Goal: Check status: Check status

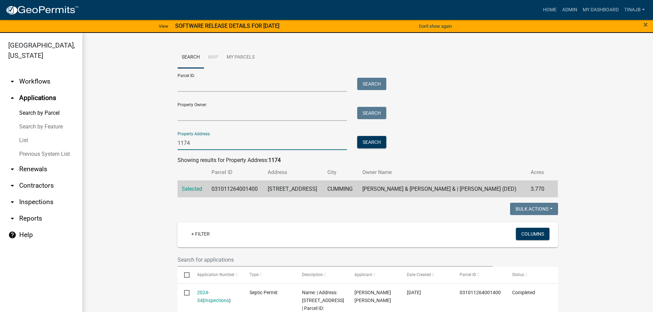
click at [206, 145] on input "1174" at bounding box center [263, 143] width 170 height 14
type input "1"
click at [375, 139] on button "Search" at bounding box center [371, 142] width 29 height 12
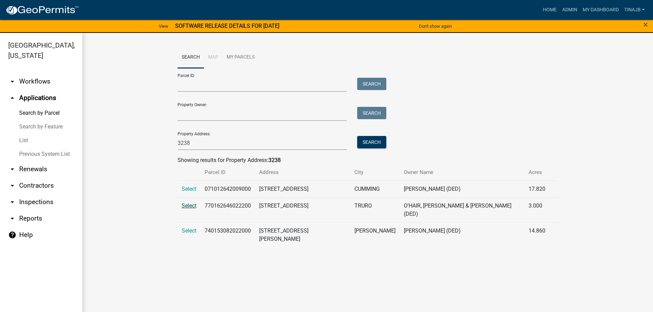
click at [194, 204] on span "Select" at bounding box center [189, 206] width 15 height 7
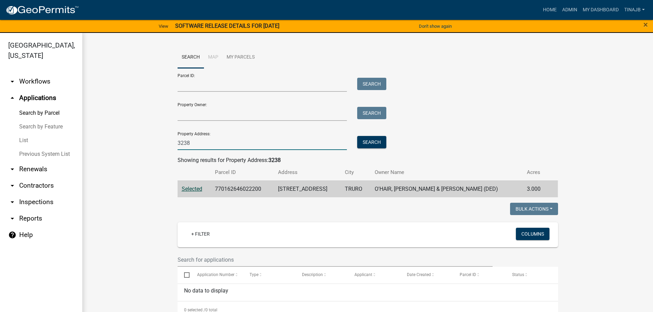
click at [200, 141] on input "3238" at bounding box center [263, 143] width 170 height 14
type input "3"
click at [365, 142] on button "Search" at bounding box center [371, 142] width 29 height 12
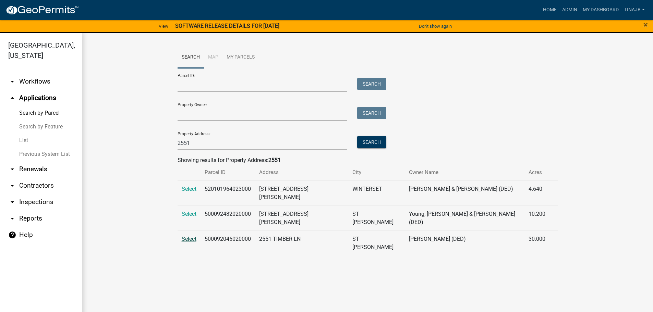
click at [190, 236] on span "Select" at bounding box center [189, 239] width 15 height 7
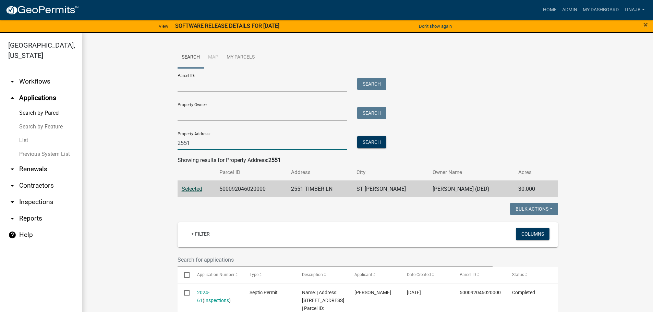
click at [196, 145] on input "2551" at bounding box center [263, 143] width 170 height 14
type input "2"
click at [377, 143] on button "Search" at bounding box center [371, 142] width 29 height 12
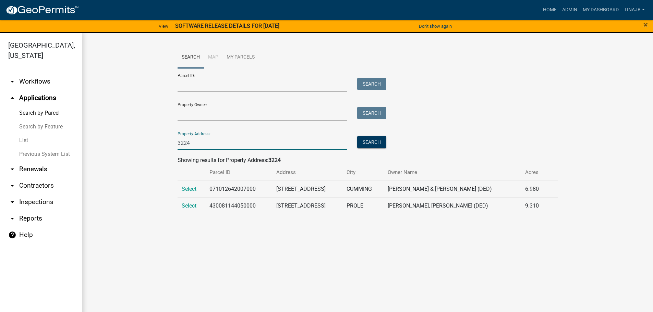
click at [205, 144] on input "3224" at bounding box center [263, 143] width 170 height 14
click at [184, 140] on input "3224" at bounding box center [263, 143] width 170 height 14
click at [377, 144] on button "Search" at bounding box center [371, 142] width 29 height 12
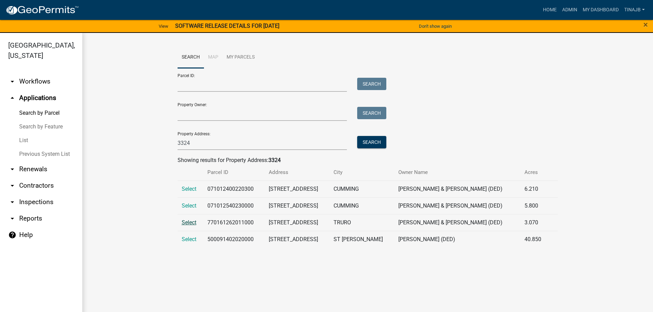
click at [186, 219] on span "Select" at bounding box center [189, 222] width 15 height 7
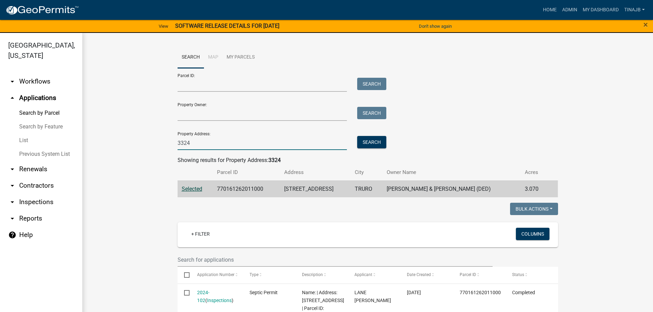
click at [196, 142] on input "3324" at bounding box center [263, 143] width 170 height 14
type input "3"
click at [374, 140] on button "Search" at bounding box center [371, 142] width 29 height 12
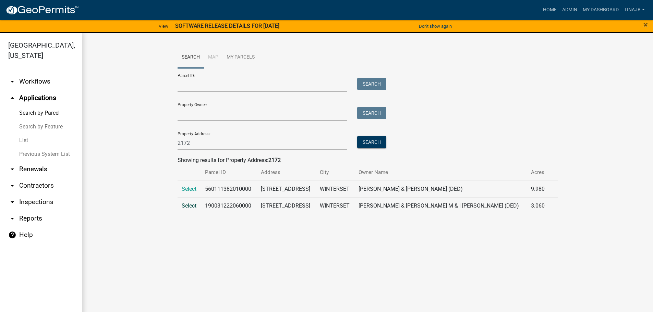
click at [187, 206] on span "Select" at bounding box center [189, 206] width 15 height 7
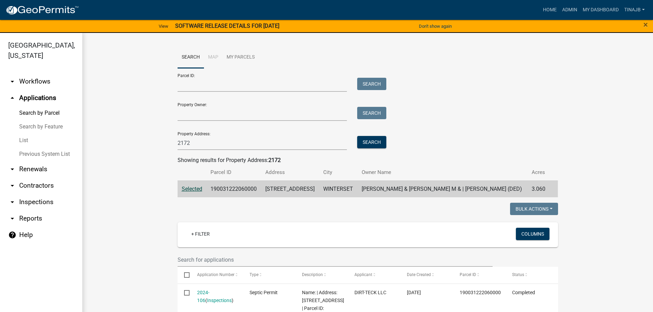
scroll to position [69, 0]
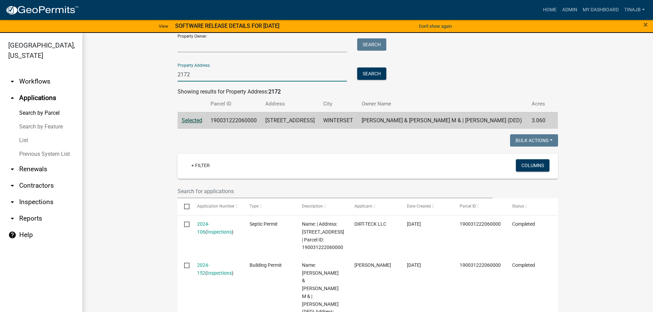
click at [198, 75] on input "2172" at bounding box center [263, 75] width 170 height 14
type input "2"
click at [366, 70] on button "Search" at bounding box center [371, 74] width 29 height 12
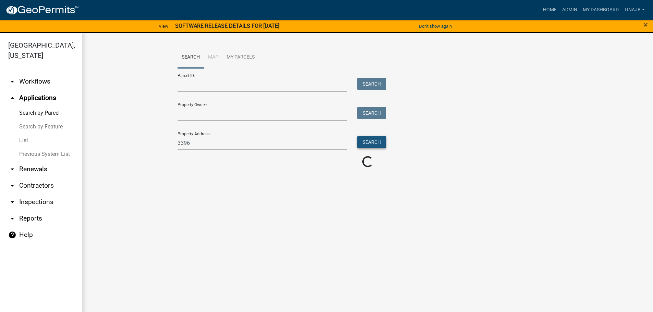
scroll to position [0, 0]
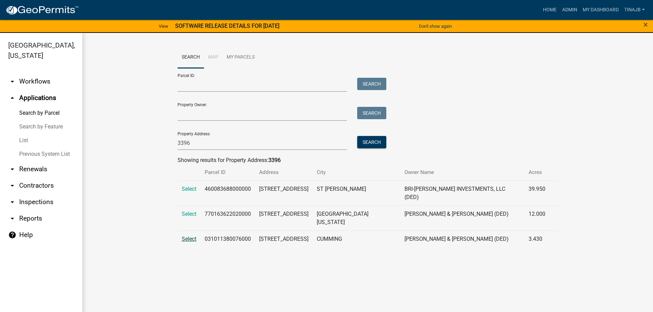
click at [187, 236] on span "Select" at bounding box center [189, 239] width 15 height 7
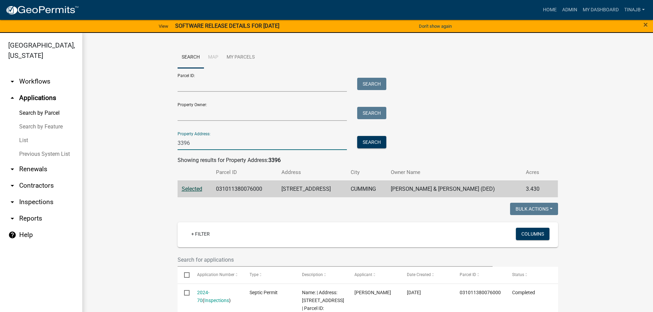
click at [194, 142] on input "3396" at bounding box center [263, 143] width 170 height 14
type input "3"
click at [198, 146] on input "Property Address:" at bounding box center [263, 143] width 170 height 14
click at [376, 143] on button "Search" at bounding box center [371, 142] width 29 height 12
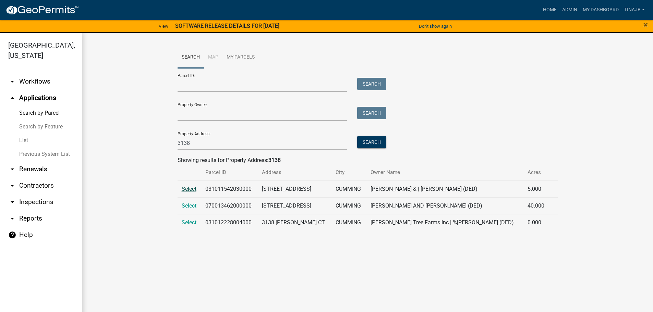
click at [191, 188] on span "Select" at bounding box center [189, 189] width 15 height 7
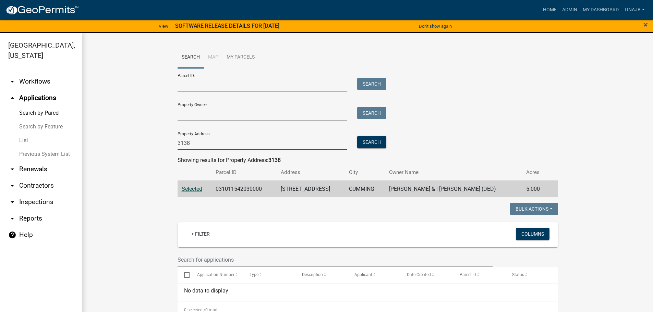
click at [199, 146] on input "3138" at bounding box center [263, 143] width 170 height 14
type input "3"
click at [369, 140] on button "Search" at bounding box center [371, 142] width 29 height 12
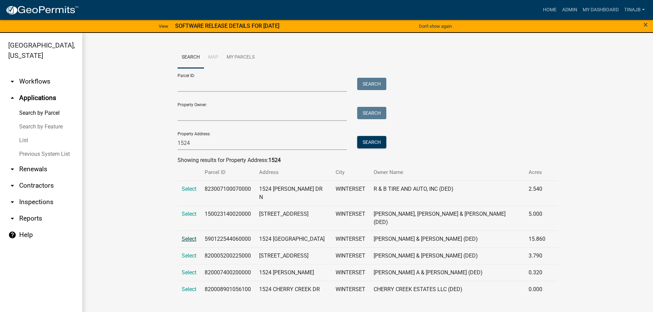
click at [189, 236] on span "Select" at bounding box center [189, 239] width 15 height 7
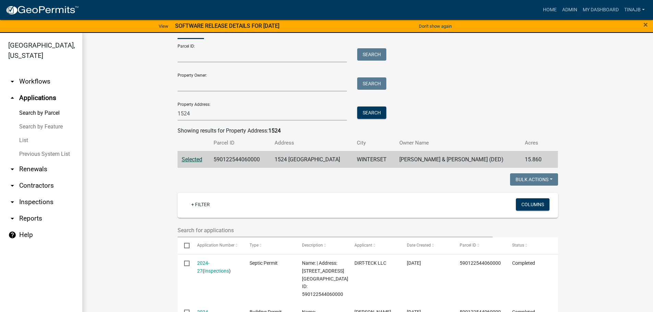
scroll to position [69, 0]
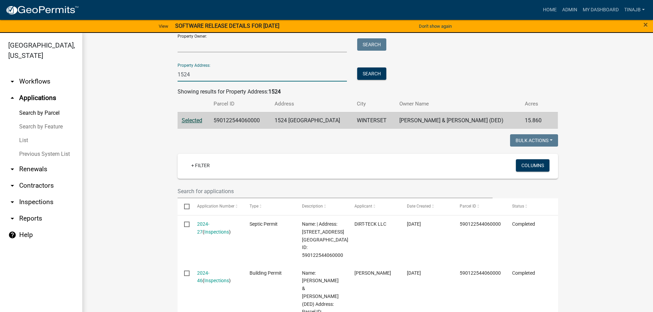
click at [202, 73] on input "1524" at bounding box center [263, 75] width 170 height 14
type input "1"
click at [367, 75] on button "Search" at bounding box center [371, 74] width 29 height 12
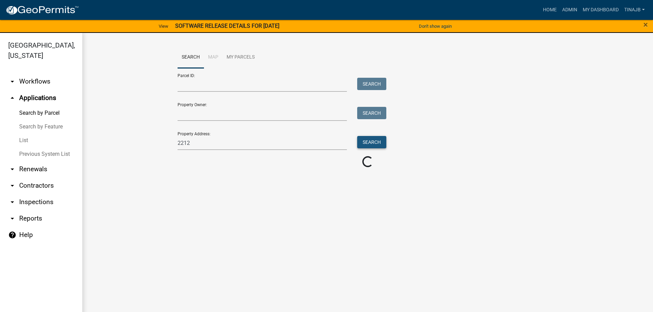
scroll to position [0, 0]
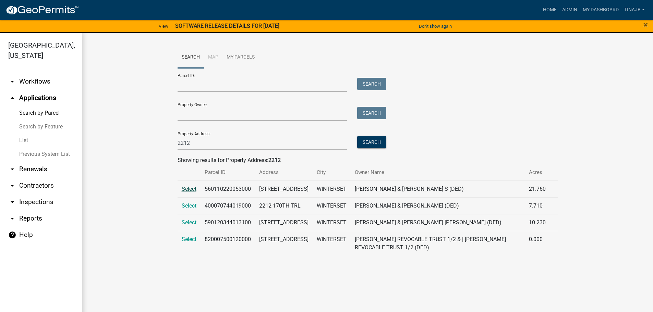
click at [190, 191] on span "Select" at bounding box center [189, 189] width 15 height 7
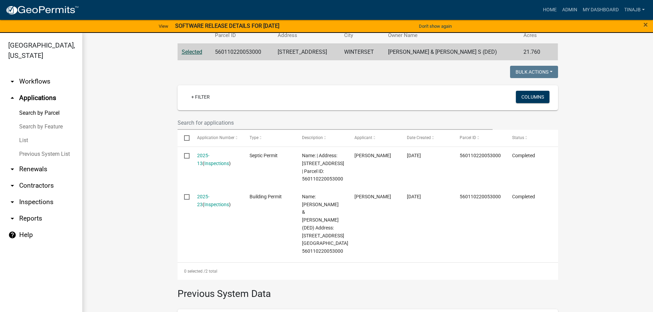
scroll to position [69, 0]
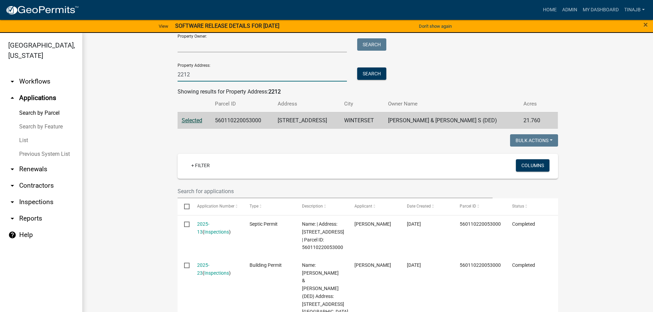
click at [199, 74] on input "2212" at bounding box center [263, 75] width 170 height 14
type input "2"
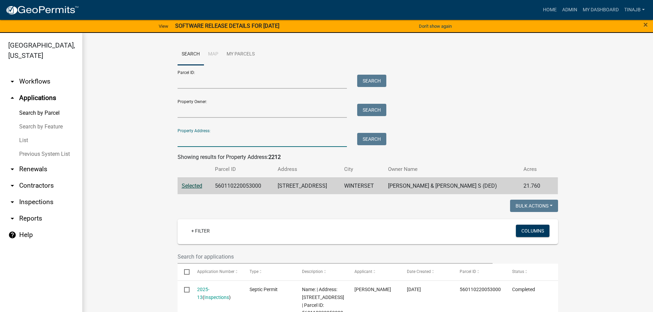
scroll to position [0, 0]
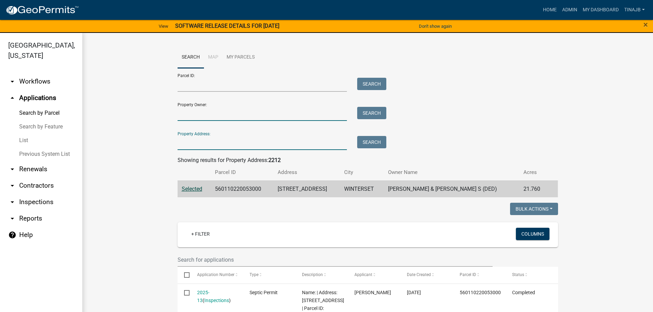
click at [188, 108] on input "Property Owner:" at bounding box center [263, 114] width 170 height 14
click at [374, 110] on button "Search" at bounding box center [371, 113] width 29 height 12
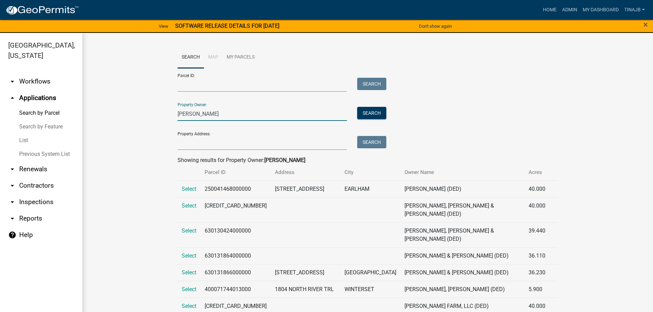
click at [198, 113] on input "[PERSON_NAME]" at bounding box center [263, 114] width 170 height 14
type input "s"
click at [198, 140] on input "Property Address:" at bounding box center [263, 143] width 170 height 14
click at [366, 142] on button "Search" at bounding box center [371, 142] width 29 height 12
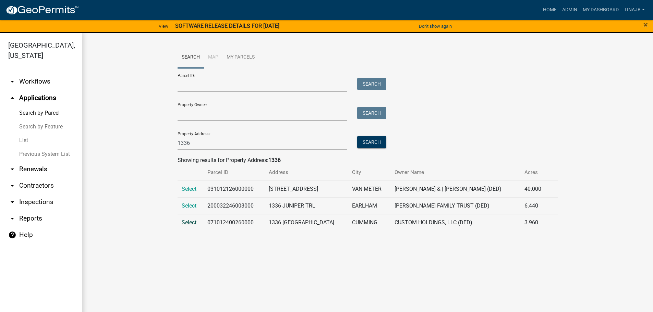
click at [185, 224] on span "Select" at bounding box center [189, 222] width 15 height 7
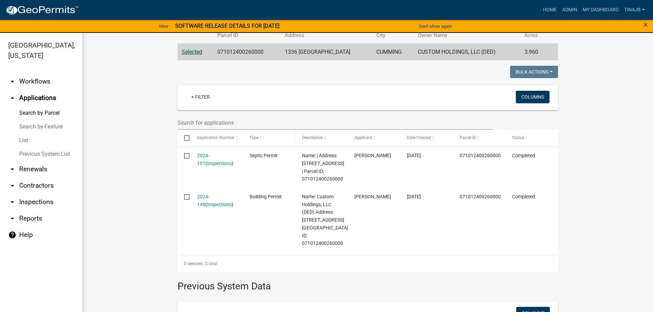
scroll to position [34, 0]
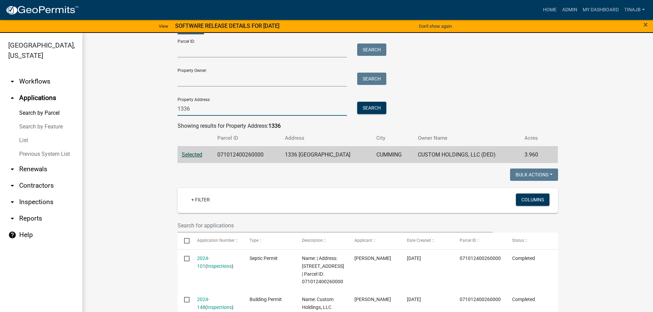
click at [191, 107] on input "1336" at bounding box center [263, 109] width 170 height 14
click at [191, 108] on input "1336" at bounding box center [263, 109] width 170 height 14
type input "1"
click at [188, 81] on input "Property Owner:" at bounding box center [263, 80] width 170 height 14
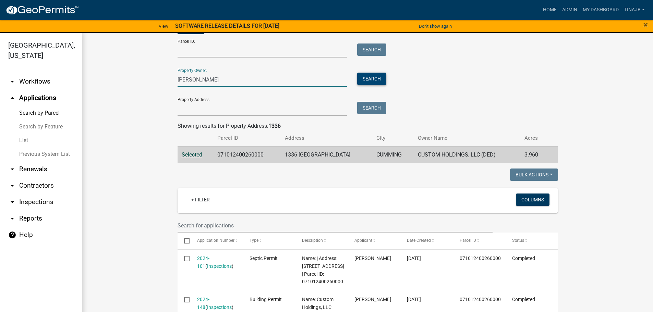
type input "[PERSON_NAME]"
click at [378, 77] on button "Search" at bounding box center [371, 79] width 29 height 12
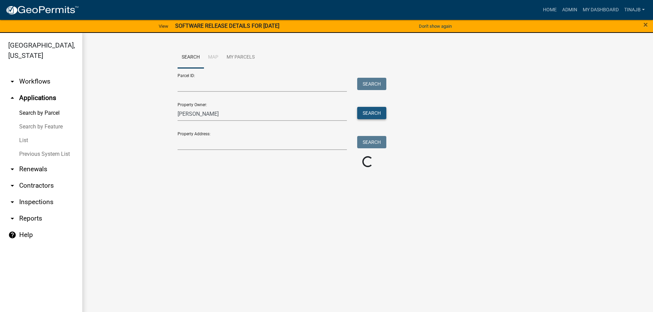
scroll to position [0, 0]
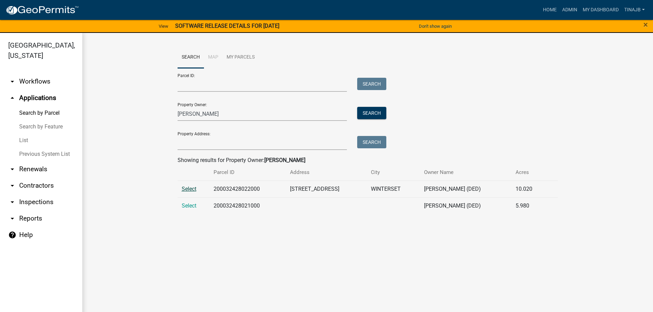
click at [188, 189] on span "Select" at bounding box center [189, 189] width 15 height 7
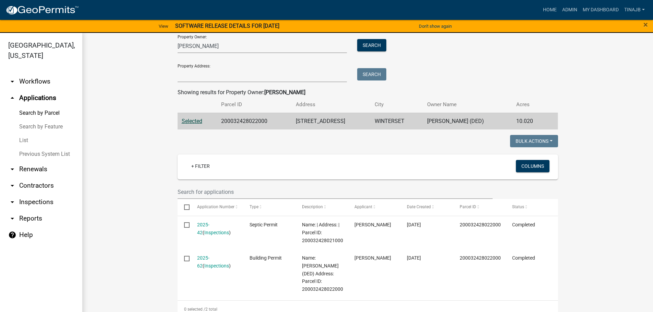
scroll to position [69, 0]
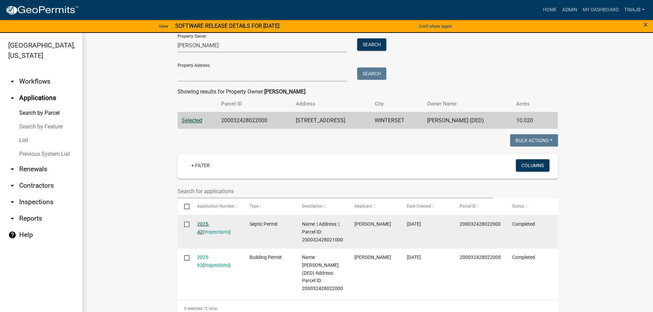
click at [203, 225] on link "2025-42" at bounding box center [203, 227] width 12 height 13
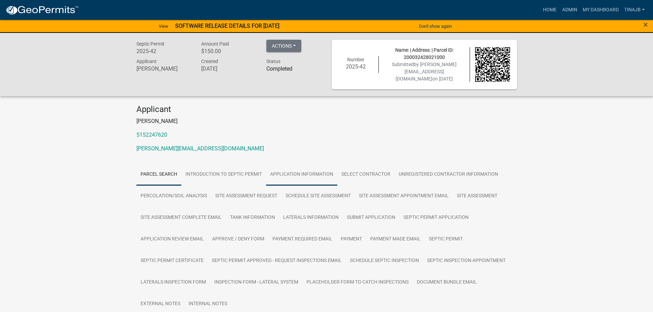
click at [306, 171] on link "Application Information" at bounding box center [301, 175] width 71 height 22
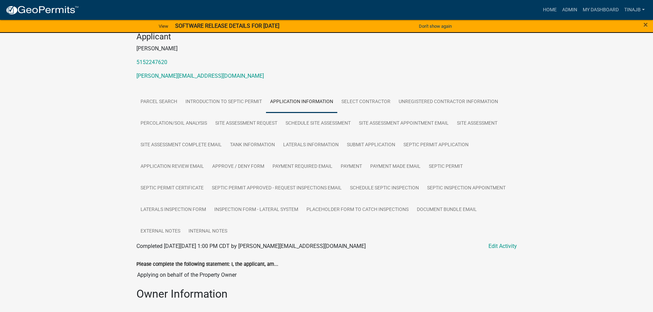
scroll to position [69, 0]
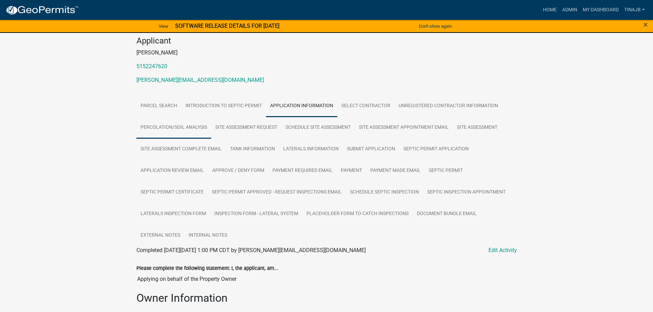
click at [193, 126] on link "Percolation/Soil Analysis" at bounding box center [173, 128] width 75 height 22
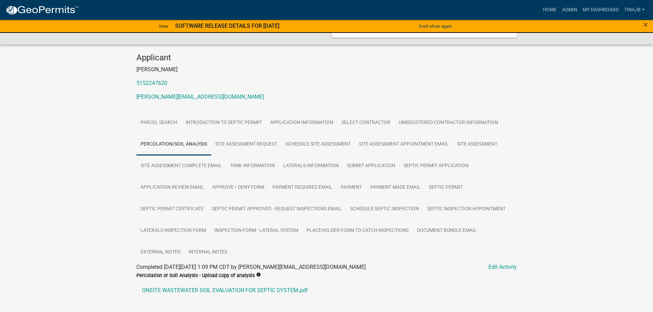
scroll to position [75, 0]
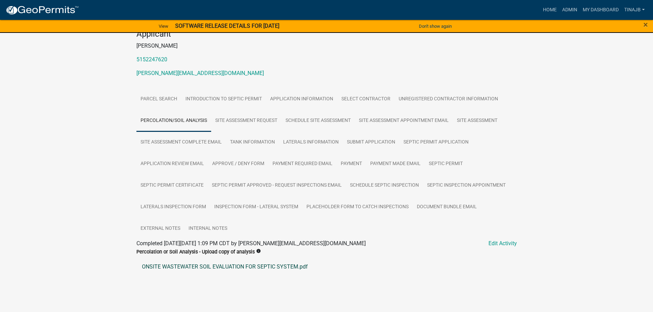
click at [236, 266] on link "ONSITE WASTEWATER SOIL EVALUATION FOR SEPTIC SYSTEM.pdf" at bounding box center [326, 267] width 380 height 16
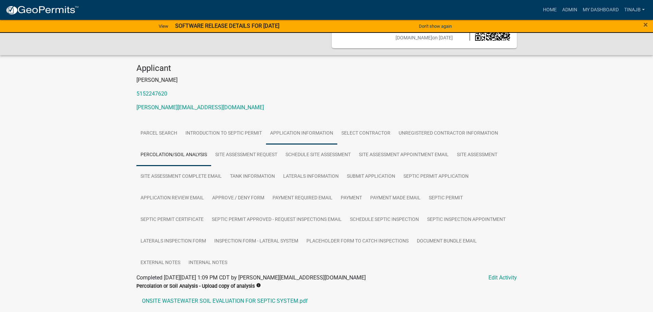
click at [319, 132] on link "Application Information" at bounding box center [301, 134] width 71 height 22
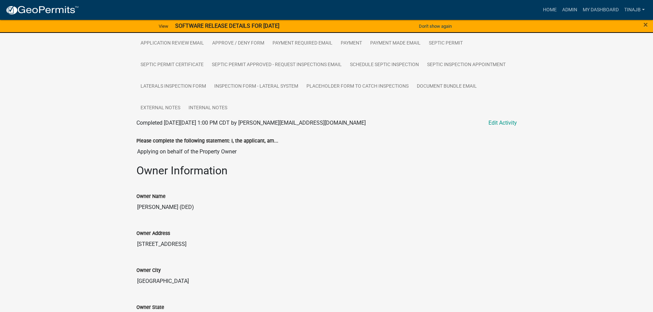
scroll to position [110, 0]
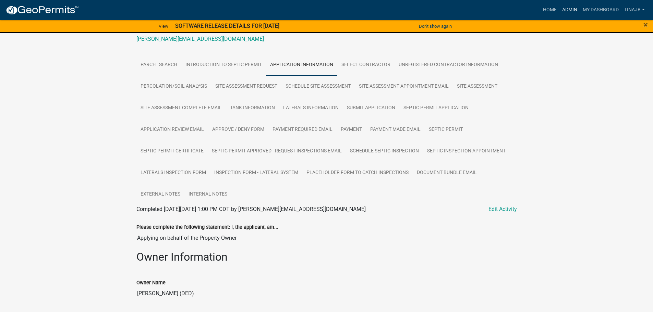
click at [564, 10] on link "Admin" at bounding box center [569, 9] width 21 height 13
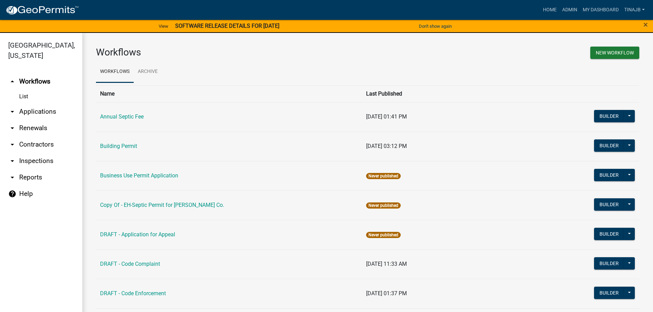
click at [32, 104] on link "arrow_drop_down Applications" at bounding box center [41, 112] width 82 height 16
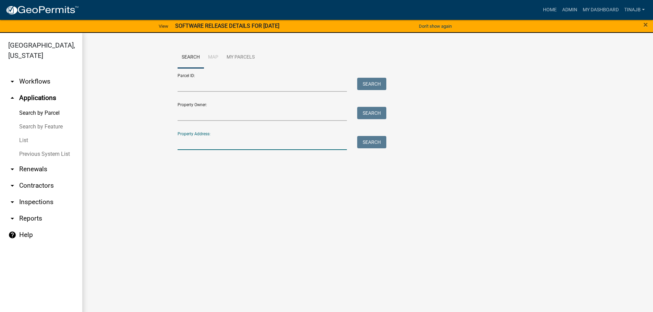
click at [190, 147] on input "Property Address:" at bounding box center [263, 143] width 170 height 14
click at [374, 142] on button "Search" at bounding box center [371, 142] width 29 height 12
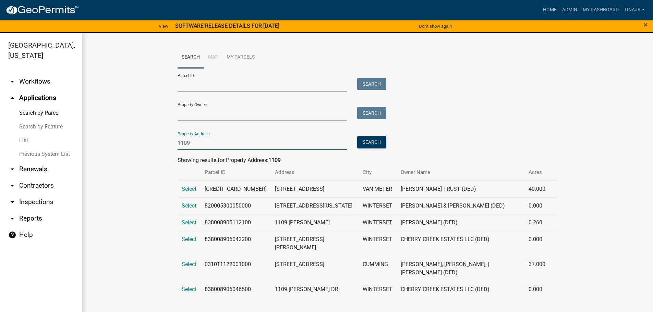
click at [203, 144] on input "1109" at bounding box center [263, 143] width 170 height 14
type input "1"
click at [191, 112] on input "Property Owner:" at bounding box center [263, 114] width 170 height 14
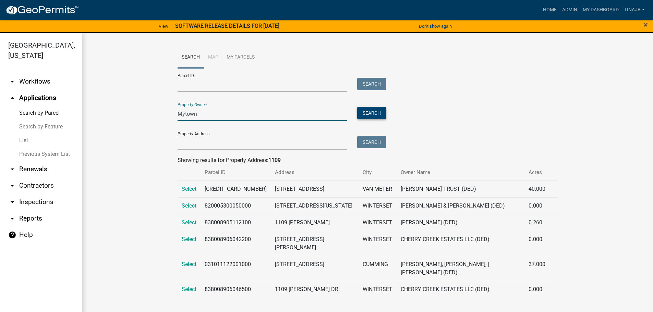
type input "Mytown"
click at [375, 112] on button "Search" at bounding box center [371, 113] width 29 height 12
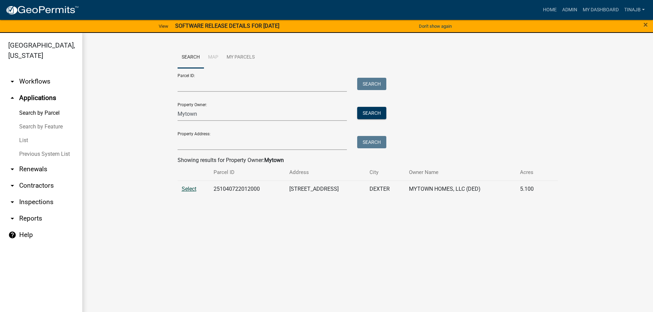
click at [193, 189] on span "Select" at bounding box center [189, 189] width 15 height 7
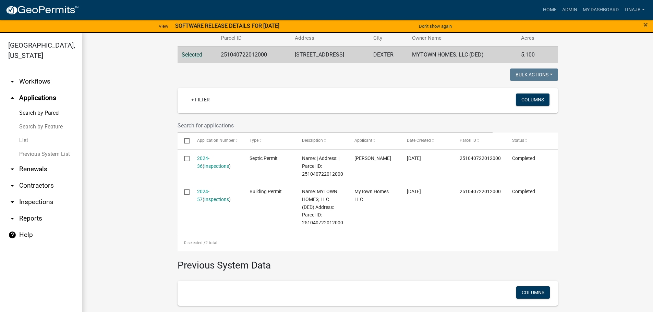
scroll to position [137, 0]
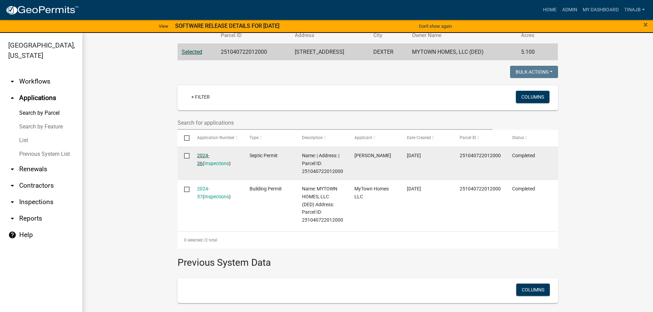
click at [201, 154] on link "2024-36" at bounding box center [203, 159] width 12 height 13
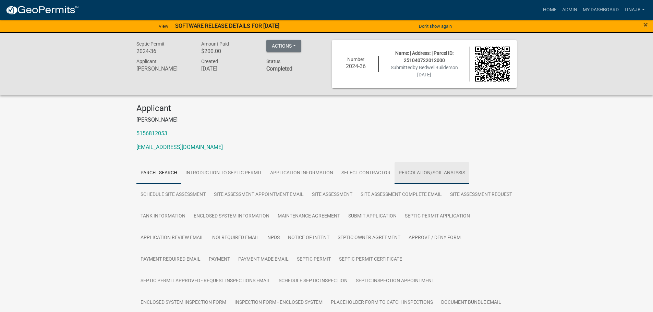
click at [426, 174] on link "Percolation/Soil Analysis" at bounding box center [432, 173] width 75 height 22
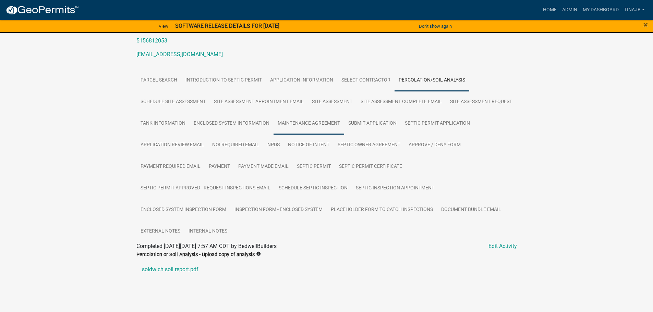
scroll to position [96, 0]
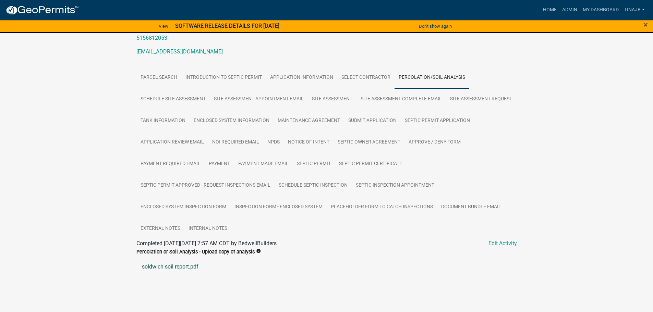
click at [174, 268] on link "soldwich soil report.pdf" at bounding box center [326, 267] width 380 height 16
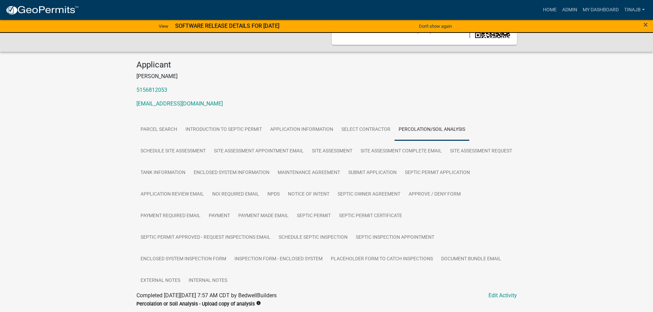
scroll to position [0, 0]
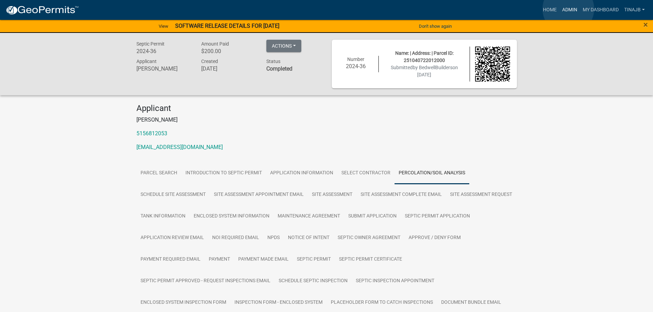
click at [568, 9] on link "Admin" at bounding box center [569, 9] width 21 height 13
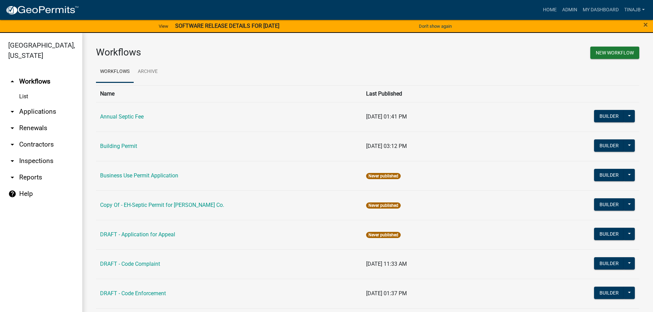
click at [27, 104] on link "arrow_drop_down Applications" at bounding box center [41, 112] width 82 height 16
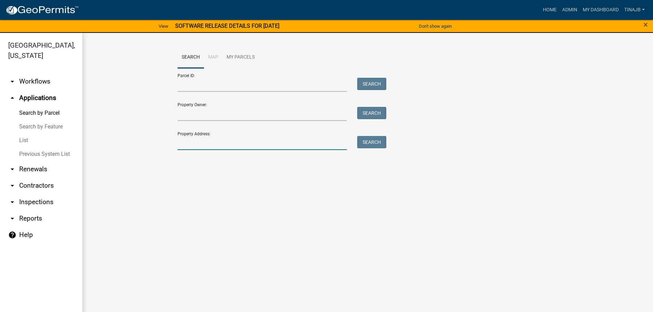
click at [205, 143] on input "Property Address:" at bounding box center [263, 143] width 170 height 14
click at [384, 140] on button "Search" at bounding box center [371, 142] width 29 height 12
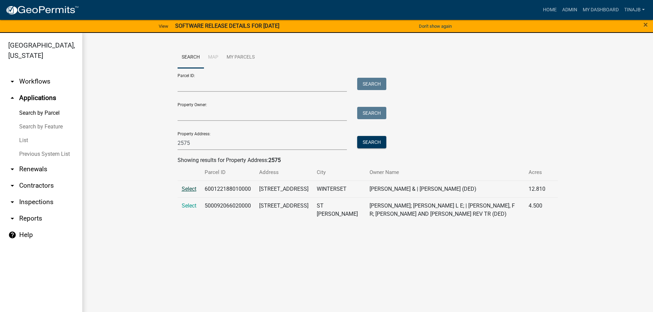
click at [192, 190] on span "Select" at bounding box center [189, 189] width 15 height 7
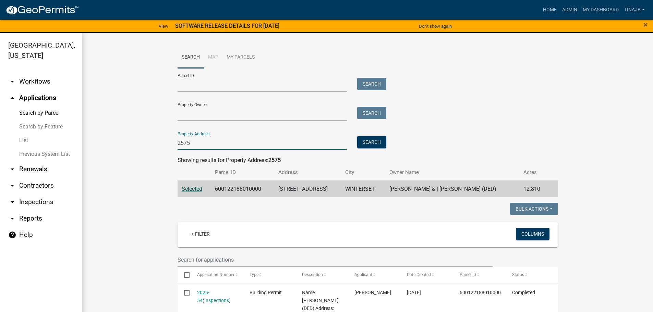
click at [192, 148] on input "2575" at bounding box center [263, 143] width 170 height 14
type input "2"
click at [192, 143] on input "Property Address:" at bounding box center [263, 143] width 170 height 14
click at [369, 141] on button "Search" at bounding box center [371, 142] width 29 height 12
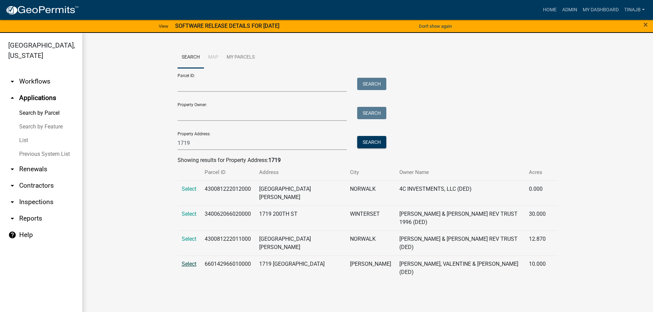
click at [188, 261] on span "Select" at bounding box center [189, 264] width 15 height 7
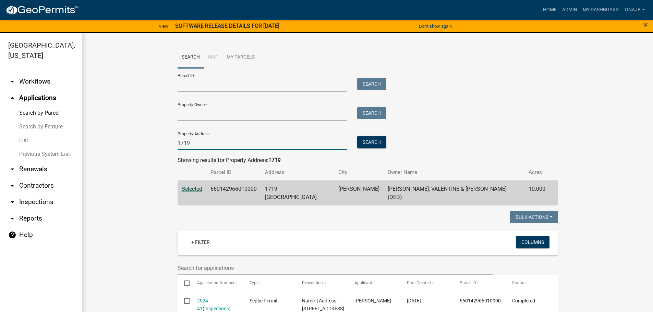
click at [200, 145] on input "1719" at bounding box center [263, 143] width 170 height 14
type input "1"
click at [187, 118] on input "Property Owner:" at bounding box center [263, 114] width 170 height 14
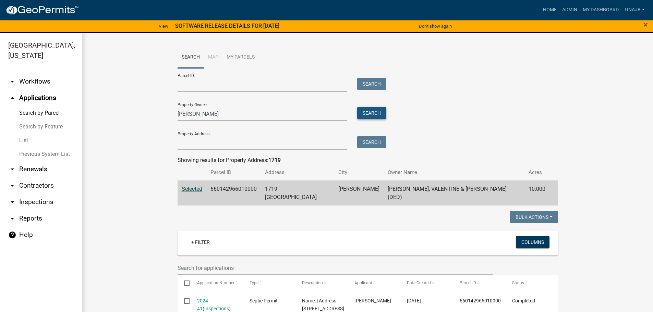
click at [364, 112] on button "Search" at bounding box center [371, 113] width 29 height 12
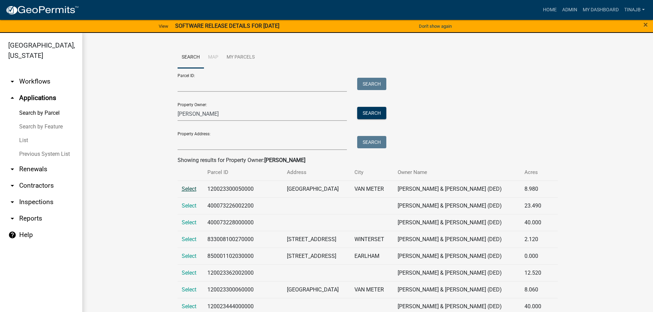
click at [190, 191] on span "Select" at bounding box center [189, 189] width 15 height 7
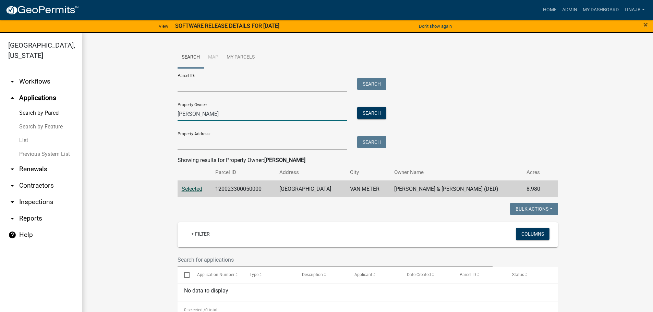
click at [199, 111] on input "[PERSON_NAME]" at bounding box center [263, 114] width 170 height 14
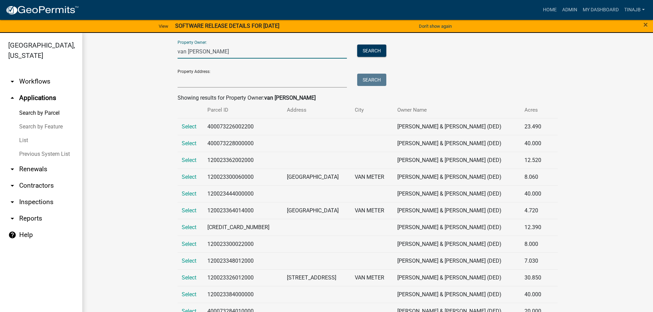
scroll to position [69, 0]
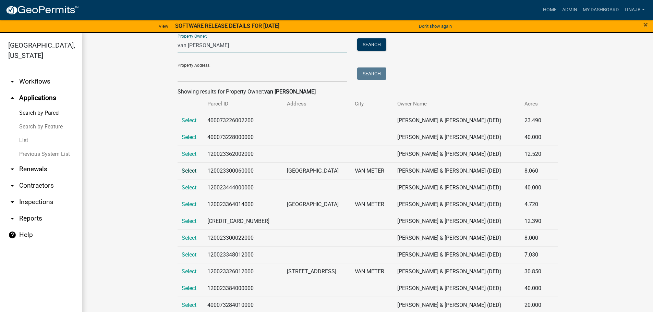
type input "van [PERSON_NAME]"
click at [182, 171] on span "Select" at bounding box center [189, 171] width 15 height 7
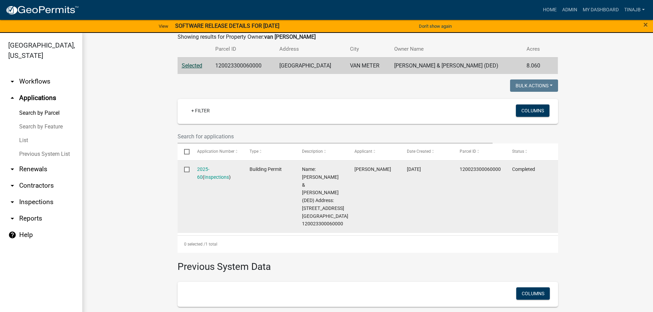
scroll to position [50, 0]
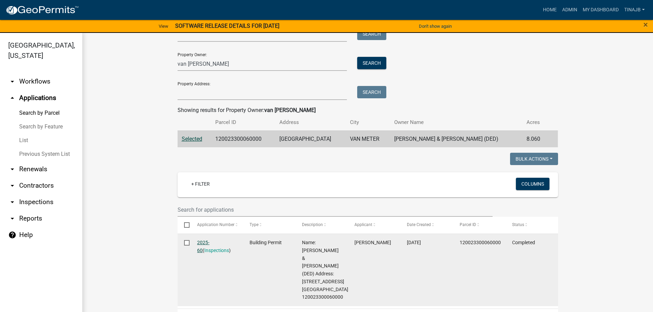
click at [207, 244] on link "2025-60" at bounding box center [203, 246] width 12 height 13
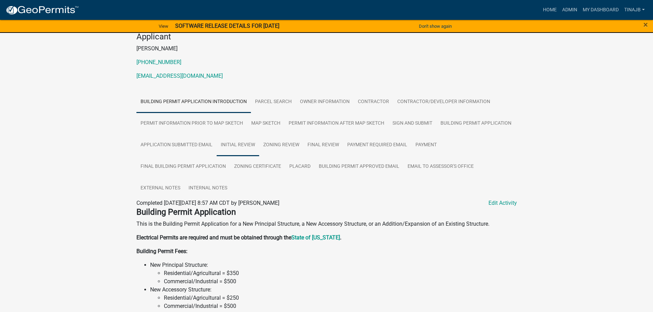
scroll to position [69, 0]
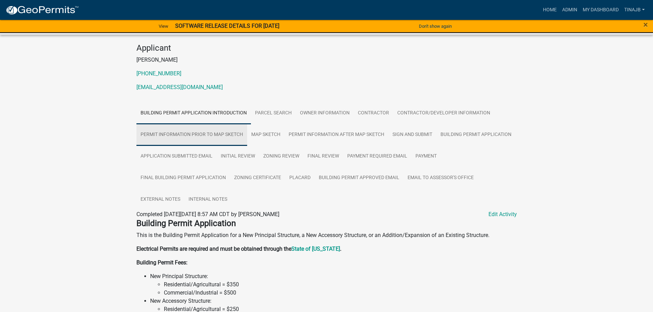
click at [213, 135] on link "Permit Information Prior to Map Sketch" at bounding box center [191, 135] width 111 height 22
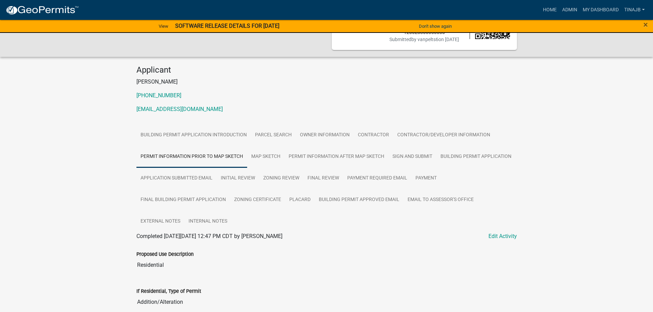
scroll to position [0, 0]
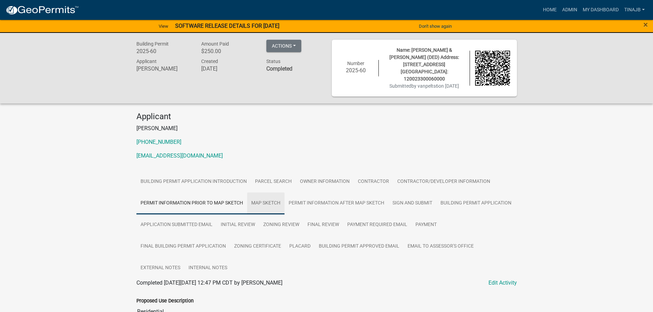
click at [267, 201] on link "Map Sketch" at bounding box center [265, 204] width 37 height 22
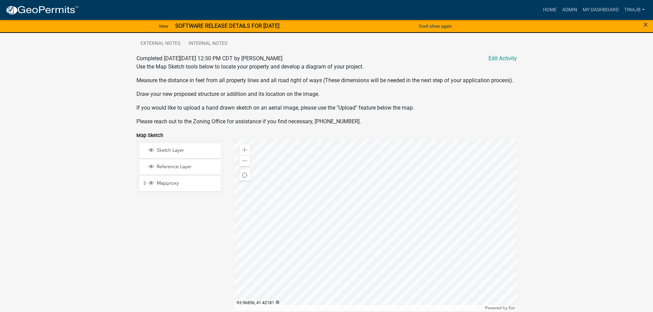
scroll to position [285, 0]
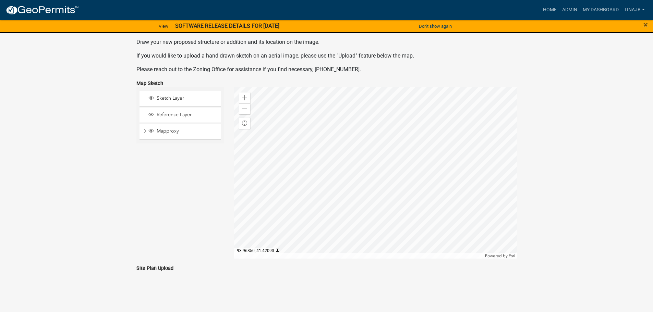
click at [375, 197] on div at bounding box center [375, 172] width 283 height 171
click at [397, 140] on div at bounding box center [375, 172] width 283 height 171
click at [373, 165] on div at bounding box center [375, 172] width 283 height 171
click at [243, 100] on span at bounding box center [244, 97] width 5 height 5
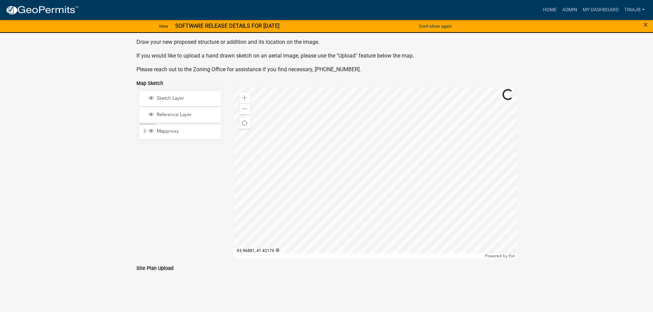
click at [353, 191] on div at bounding box center [375, 172] width 283 height 171
click at [414, 197] on div at bounding box center [375, 172] width 283 height 171
click at [372, 212] on div at bounding box center [375, 172] width 283 height 171
drag, startPoint x: 244, startPoint y: 124, endPoint x: 244, endPoint y: 120, distance: 4.1
click at [244, 121] on span "Find my location" at bounding box center [244, 123] width 5 height 5
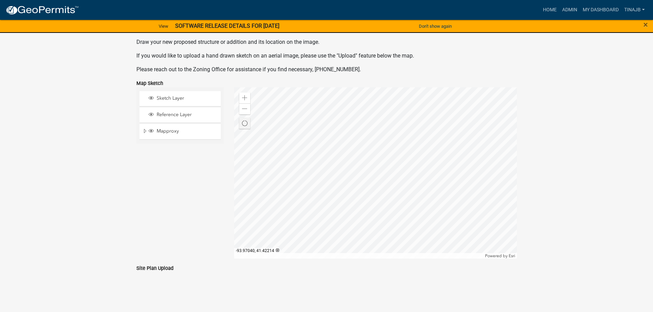
click at [244, 161] on div "Zoom in Zoom out Find my location Powered by [PERSON_NAME]" at bounding box center [375, 172] width 283 height 171
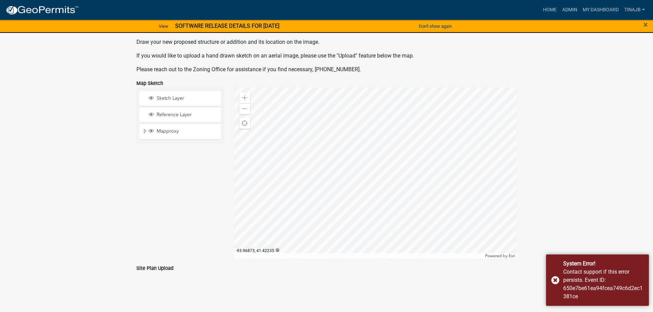
drag, startPoint x: 244, startPoint y: 120, endPoint x: 286, endPoint y: 73, distance: 63.4
click at [358, 140] on div at bounding box center [375, 172] width 283 height 171
click at [372, 219] on div at bounding box center [375, 172] width 283 height 171
click at [248, 106] on div "Zoom out" at bounding box center [244, 109] width 11 height 11
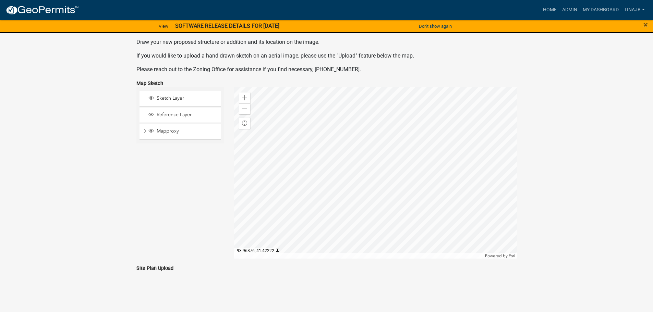
click at [366, 162] on div at bounding box center [375, 172] width 283 height 171
click at [357, 145] on div at bounding box center [375, 172] width 283 height 171
click at [359, 166] on div at bounding box center [375, 172] width 283 height 171
click at [341, 185] on div at bounding box center [375, 172] width 283 height 171
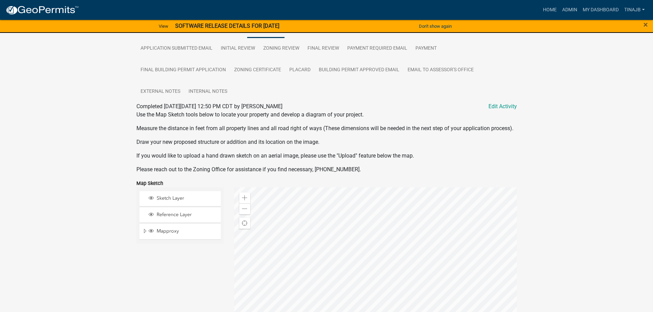
scroll to position [148, 0]
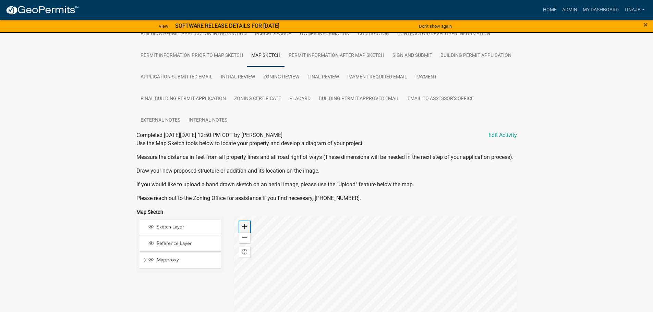
click at [239, 232] on div "Zoom in" at bounding box center [244, 226] width 11 height 11
click at [366, 267] on div at bounding box center [375, 301] width 283 height 171
click at [170, 247] on span "Reference Layer" at bounding box center [186, 244] width 63 height 6
click at [363, 263] on div at bounding box center [375, 301] width 283 height 171
click at [167, 230] on span "Sketch Layer" at bounding box center [186, 227] width 63 height 6
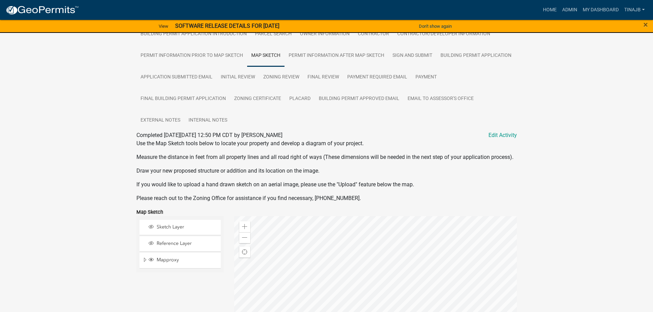
click at [337, 286] on div at bounding box center [375, 301] width 283 height 171
click at [177, 268] on div "Mapproxy" at bounding box center [180, 260] width 81 height 15
click at [370, 251] on div at bounding box center [375, 301] width 283 height 171
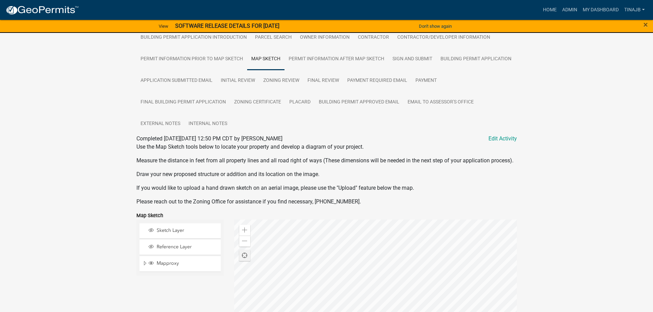
scroll to position [113, 0]
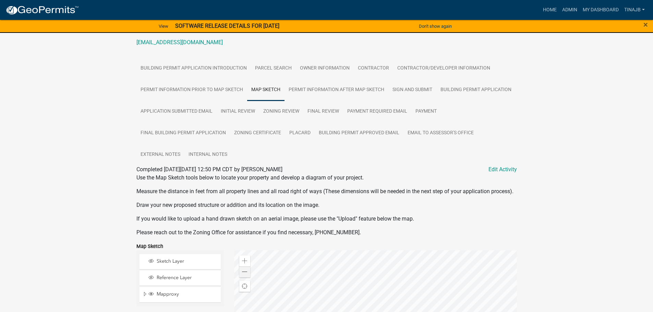
click at [241, 278] on div "Zoom out" at bounding box center [244, 272] width 11 height 11
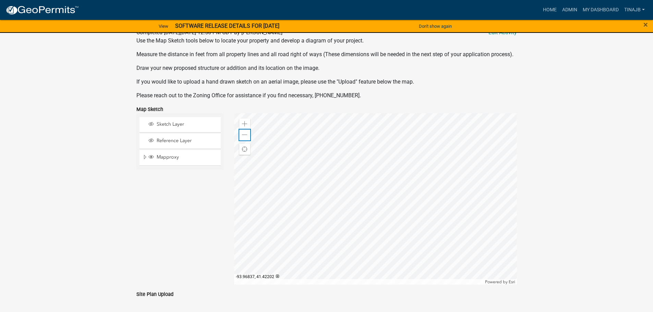
scroll to position [182, 0]
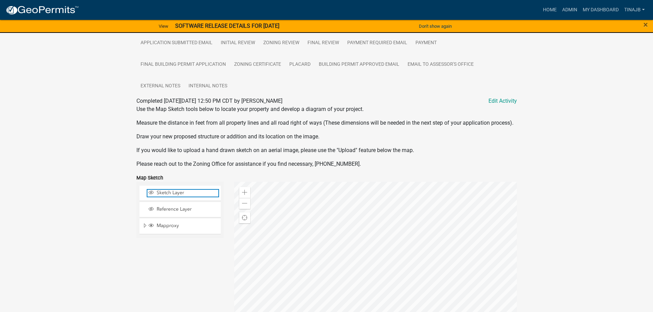
click at [174, 196] on span "Sketch Layer" at bounding box center [186, 193] width 63 height 6
click at [246, 195] on span at bounding box center [244, 192] width 5 height 5
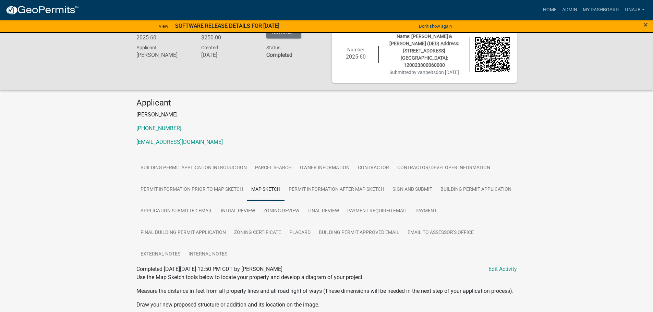
scroll to position [0, 0]
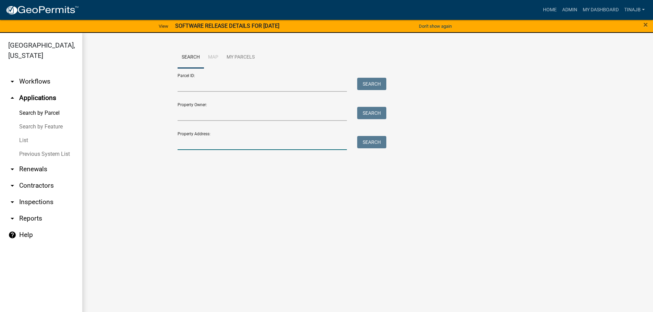
click at [185, 143] on input "Property Address:" at bounding box center [263, 143] width 170 height 14
type input "1526"
click at [376, 138] on button "Search" at bounding box center [371, 142] width 29 height 12
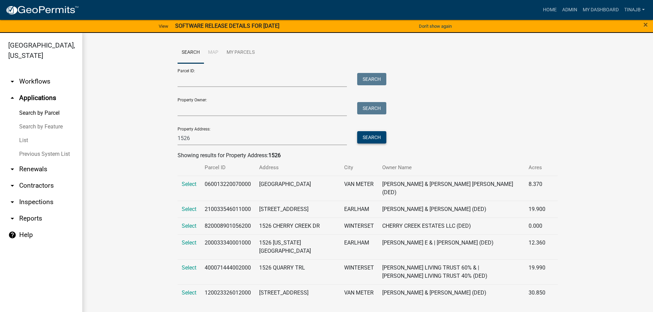
scroll to position [21, 0]
click at [185, 290] on span "Select" at bounding box center [189, 293] width 15 height 7
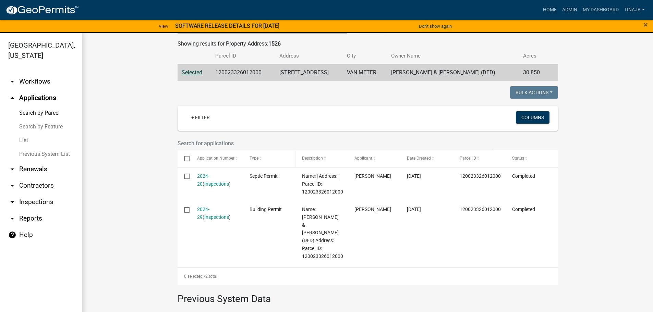
scroll to position [124, 0]
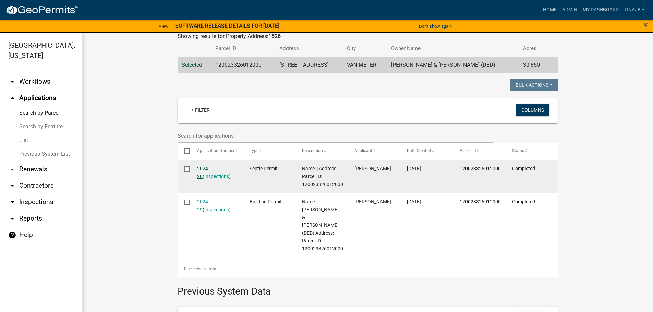
click at [199, 167] on link "2024-20" at bounding box center [203, 172] width 12 height 13
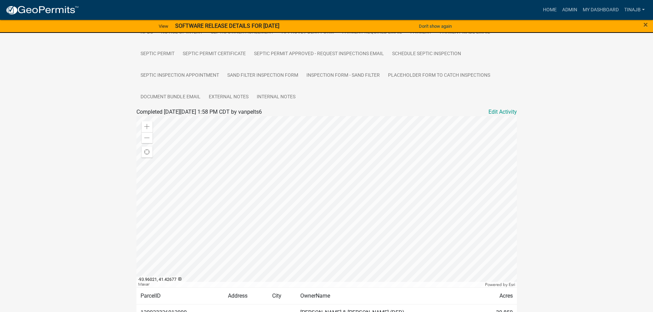
scroll to position [103, 0]
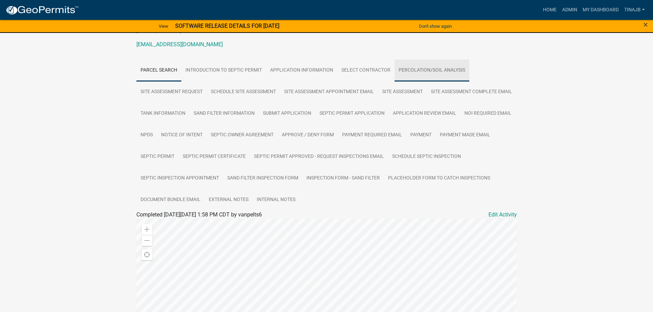
click at [418, 70] on link "Percolation/Soil Analysis" at bounding box center [432, 71] width 75 height 22
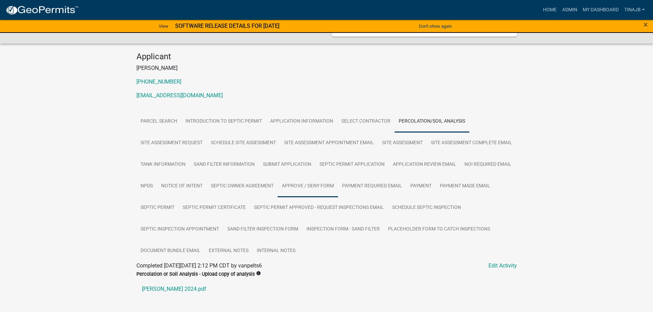
scroll to position [72, 0]
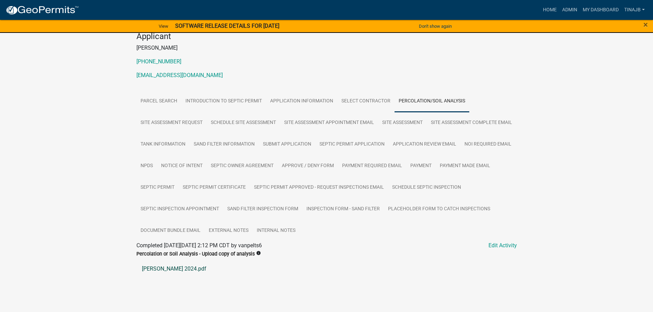
click at [165, 277] on link "[PERSON_NAME] 2024.pdf" at bounding box center [326, 269] width 380 height 16
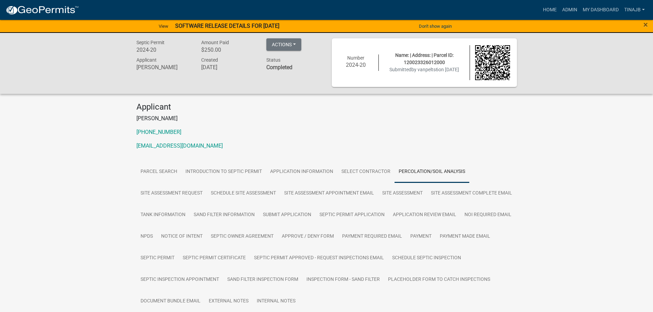
scroll to position [0, 0]
click at [569, 9] on link "Admin" at bounding box center [569, 9] width 21 height 13
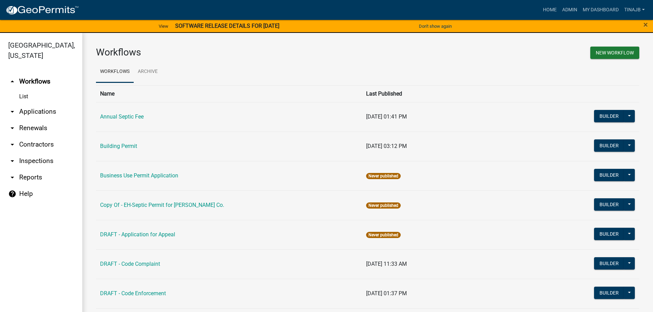
click at [28, 104] on link "arrow_drop_down Applications" at bounding box center [41, 112] width 82 height 16
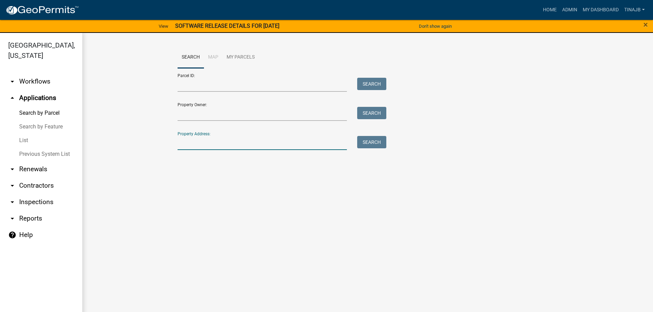
click at [191, 143] on input "Property Address:" at bounding box center [263, 143] width 170 height 14
click at [379, 143] on button "Search" at bounding box center [371, 142] width 29 height 12
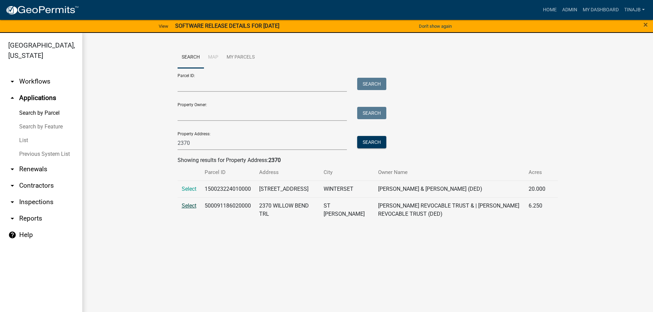
click at [191, 208] on span "Select" at bounding box center [189, 206] width 15 height 7
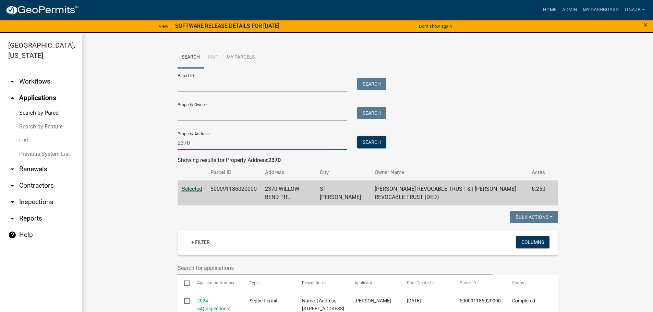
click at [204, 142] on input "2370" at bounding box center [263, 143] width 170 height 14
type input "2"
click at [369, 143] on button "Search" at bounding box center [371, 142] width 29 height 12
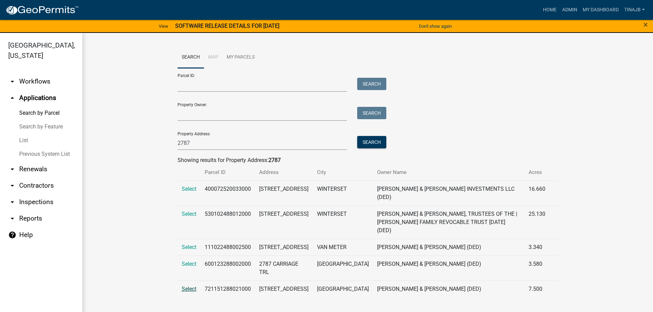
click at [191, 286] on span "Select" at bounding box center [189, 289] width 15 height 7
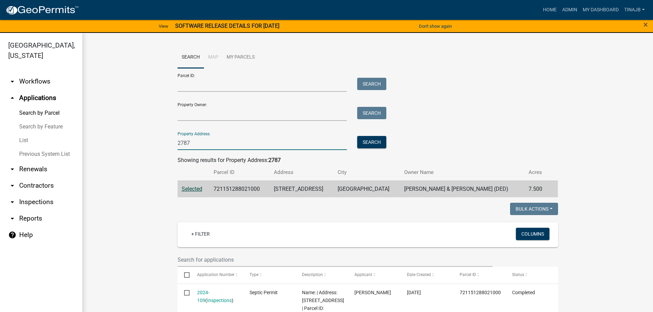
click at [191, 144] on input "2787" at bounding box center [263, 143] width 170 height 14
type input "2"
click at [184, 143] on input "Property Address:" at bounding box center [263, 143] width 170 height 14
click at [366, 145] on button "Search" at bounding box center [371, 142] width 29 height 12
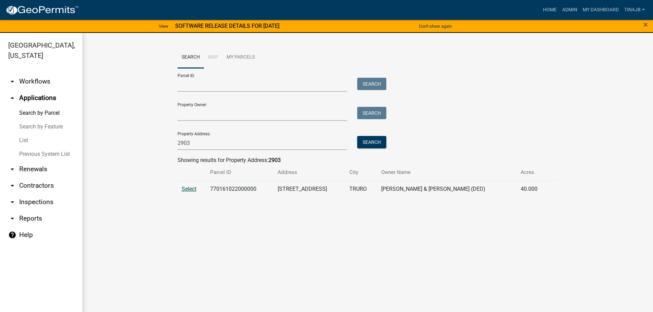
click at [189, 191] on span "Select" at bounding box center [189, 189] width 15 height 7
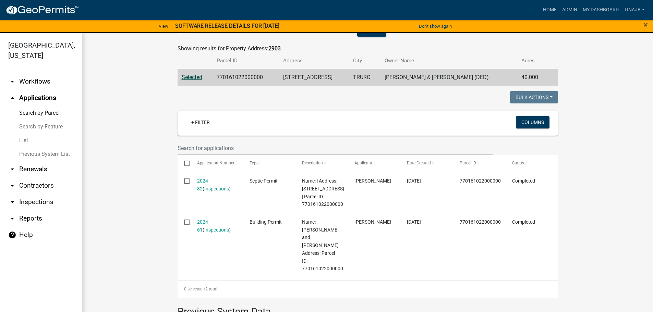
scroll to position [69, 0]
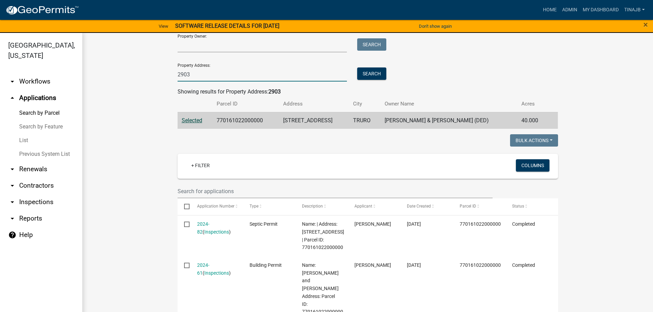
click at [190, 76] on input "2903" at bounding box center [263, 75] width 170 height 14
type input "2"
type input "3036"
click at [368, 72] on button "Search" at bounding box center [371, 74] width 29 height 12
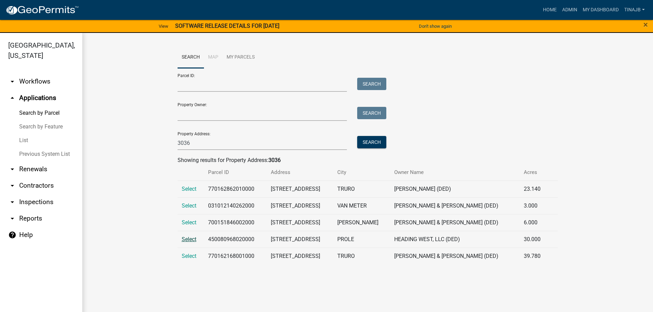
click at [189, 240] on span "Select" at bounding box center [189, 239] width 15 height 7
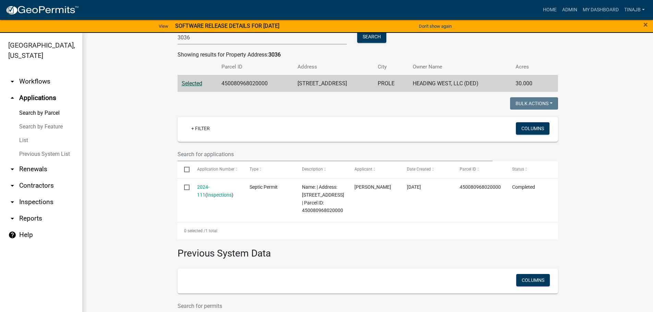
scroll to position [137, 0]
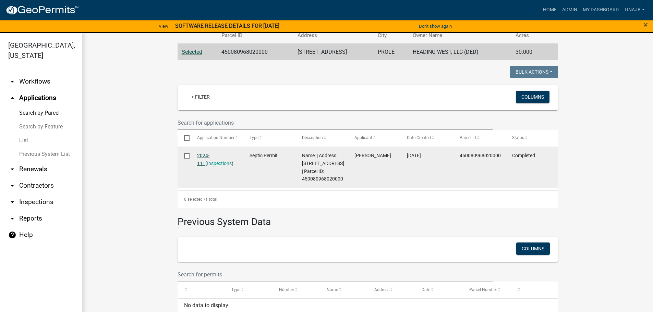
click at [203, 156] on link "2024-111" at bounding box center [203, 159] width 12 height 13
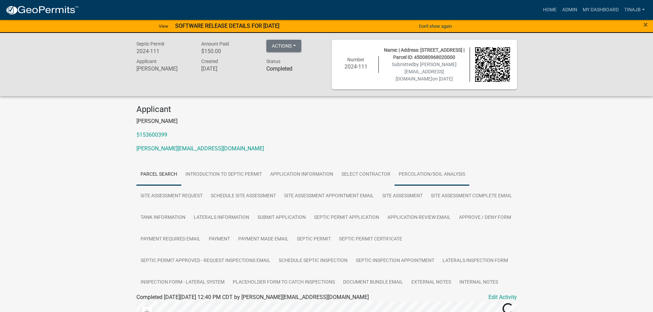
click at [417, 173] on link "Percolation/Soil Analysis" at bounding box center [432, 175] width 75 height 22
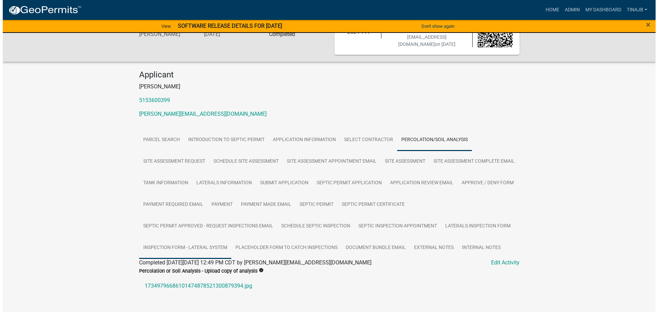
scroll to position [74, 0]
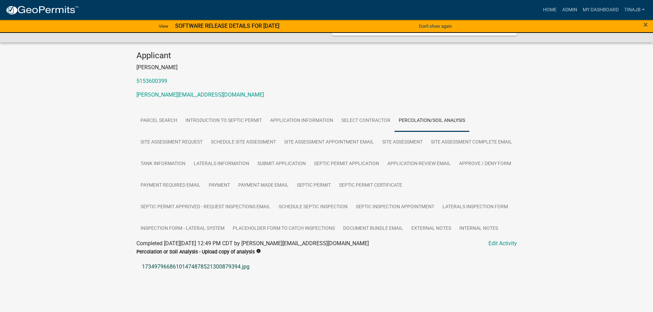
click at [190, 265] on link "17349796686101474878521300879394.jpg" at bounding box center [326, 267] width 380 height 16
click at [420, 110] on link "Percolation/Soil Analysis" at bounding box center [432, 121] width 75 height 22
click at [172, 267] on link "17349796686101474878521300879394.jpg" at bounding box center [326, 267] width 380 height 16
click at [505, 244] on link "Edit Activity" at bounding box center [502, 244] width 28 height 8
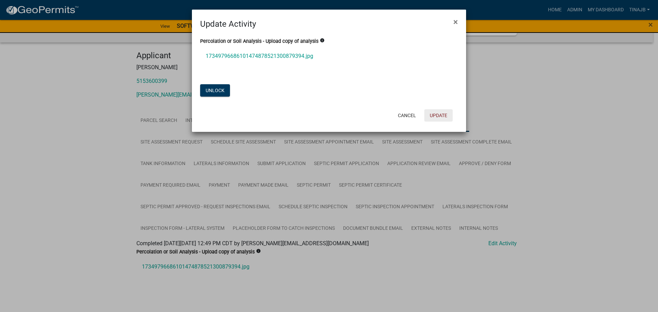
click at [438, 114] on button "Update" at bounding box center [438, 115] width 28 height 12
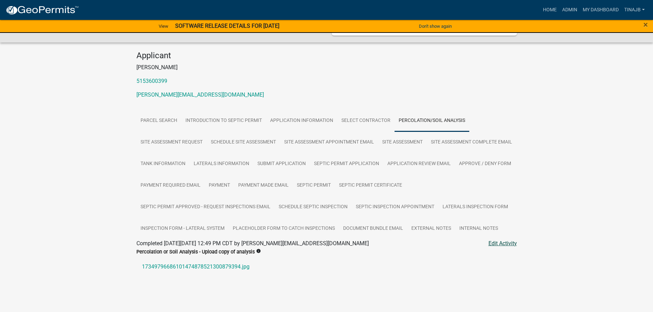
click at [499, 244] on link "Edit Activity" at bounding box center [502, 244] width 28 height 8
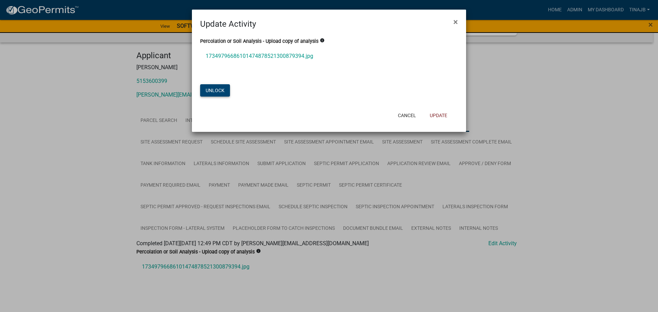
click at [207, 94] on button "Unlock" at bounding box center [215, 90] width 30 height 12
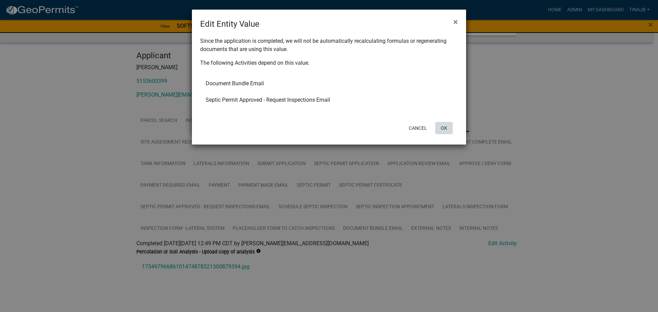
click at [445, 128] on button "OK" at bounding box center [443, 128] width 17 height 12
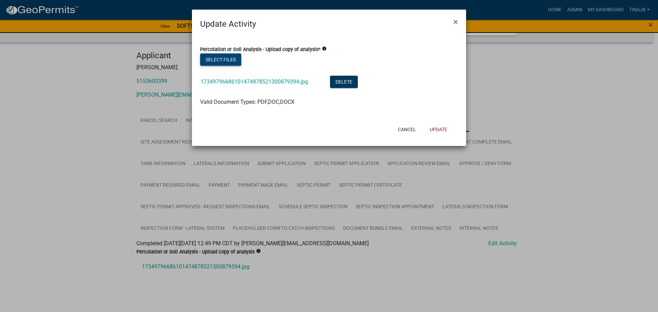
click at [229, 61] on button "Select files" at bounding box center [220, 59] width 41 height 12
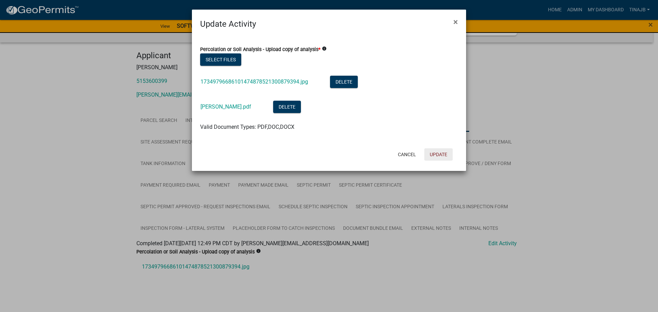
click at [432, 154] on button "Update" at bounding box center [438, 154] width 28 height 12
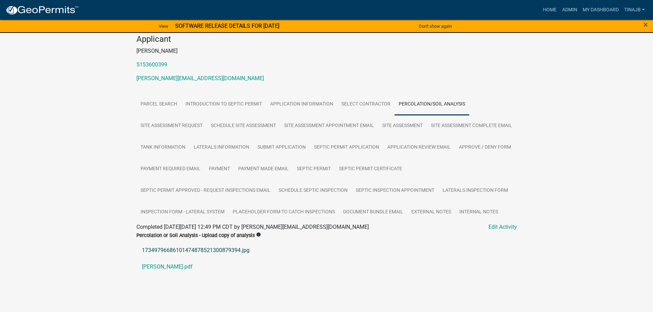
click at [191, 259] on link "17349796686101474878521300879394.jpg" at bounding box center [326, 250] width 380 height 16
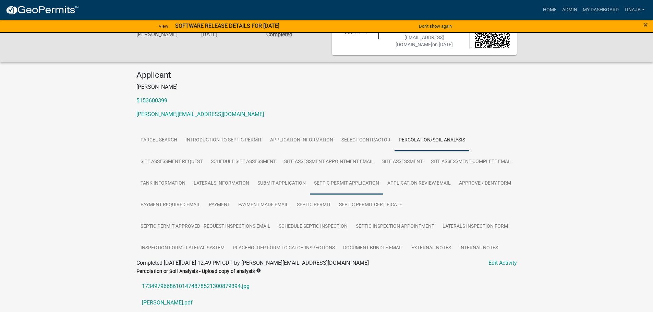
scroll to position [0, 0]
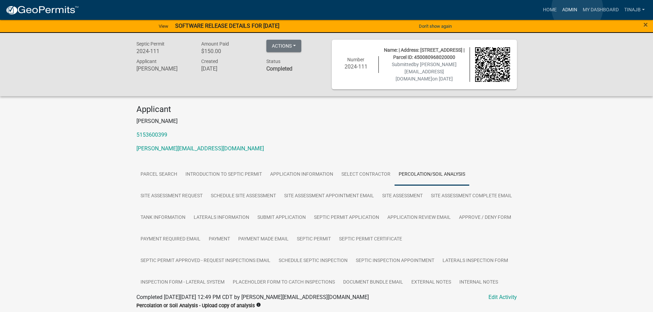
click at [577, 8] on link "Admin" at bounding box center [569, 9] width 21 height 13
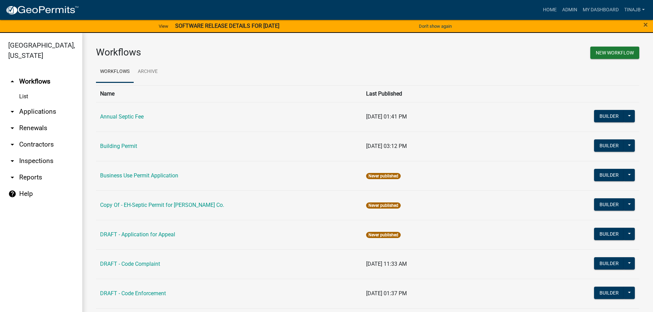
click at [49, 104] on link "arrow_drop_down Applications" at bounding box center [41, 112] width 82 height 16
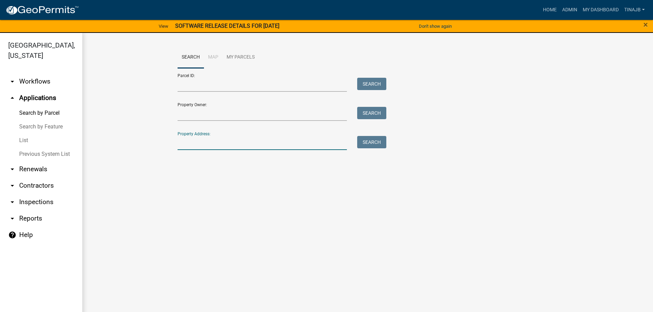
click at [216, 144] on input "Property Address:" at bounding box center [263, 143] width 170 height 14
type input "3315"
click at [383, 141] on button "Search" at bounding box center [371, 142] width 29 height 12
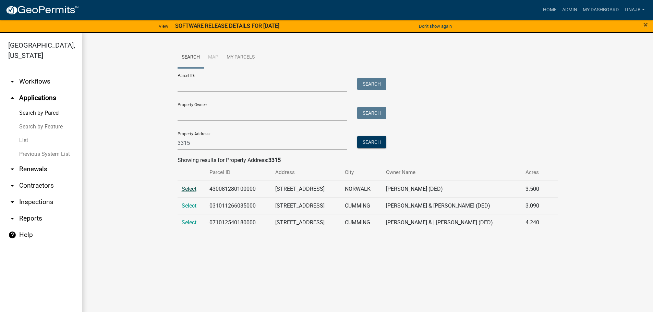
click at [183, 188] on span "Select" at bounding box center [189, 189] width 15 height 7
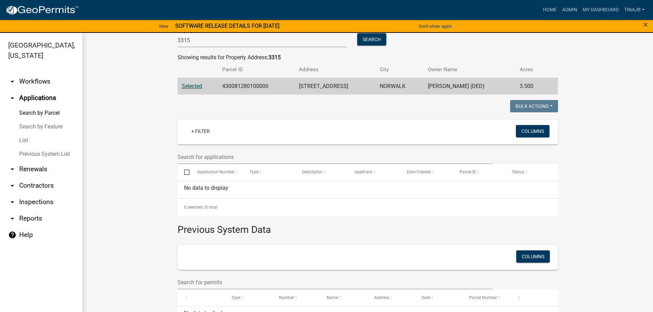
scroll to position [34, 0]
